Goal: Transaction & Acquisition: Purchase product/service

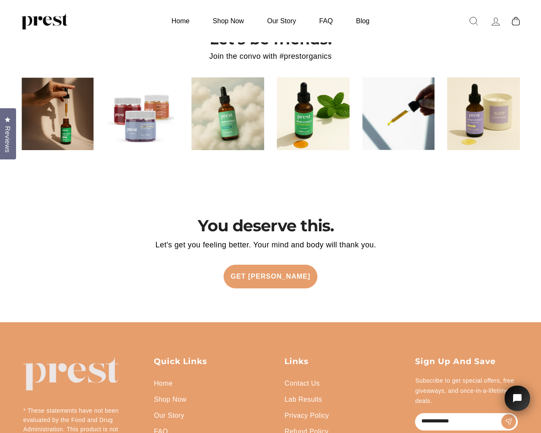
scroll to position [1768, 0]
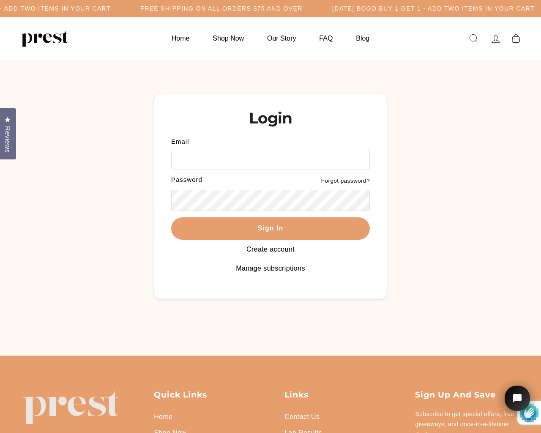
scroll to position [68, 0]
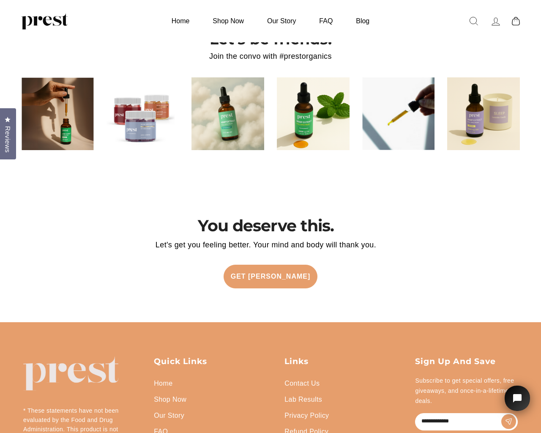
scroll to position [1768, 0]
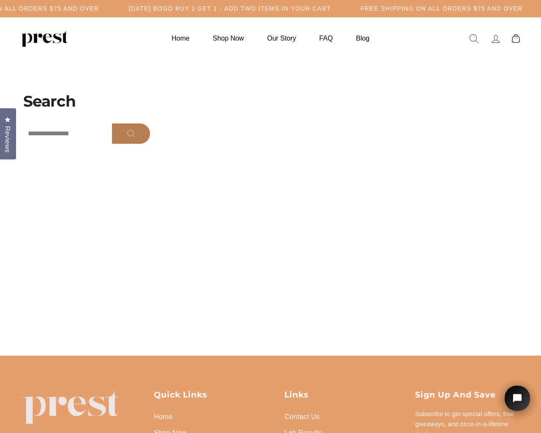
scroll to position [68, 0]
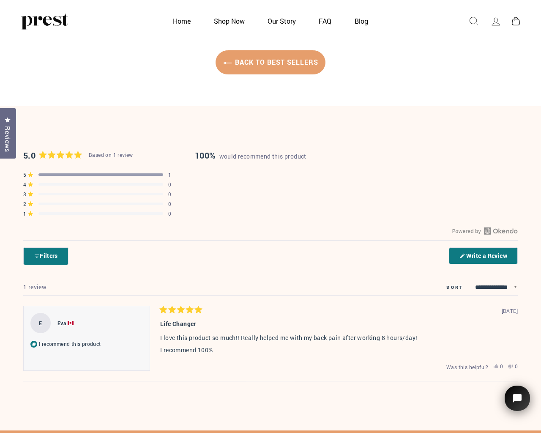
scroll to position [608, 0]
